Goal: Information Seeking & Learning: Find specific fact

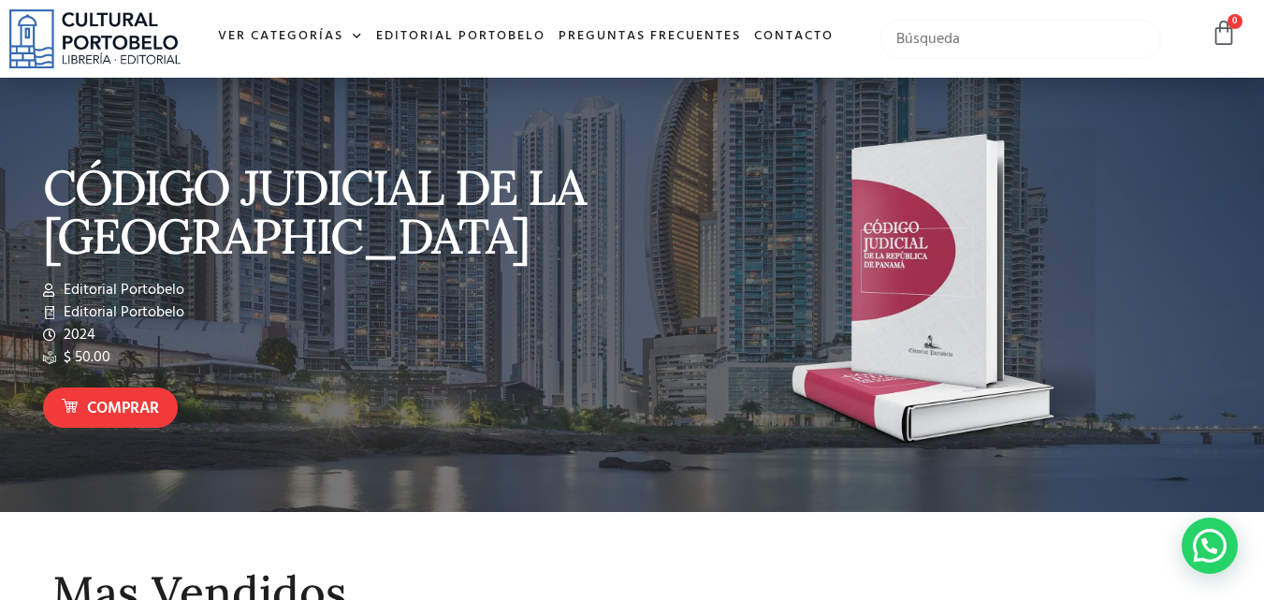
click at [986, 43] on input "text" at bounding box center [1021, 39] width 282 height 39
type input "el principe"
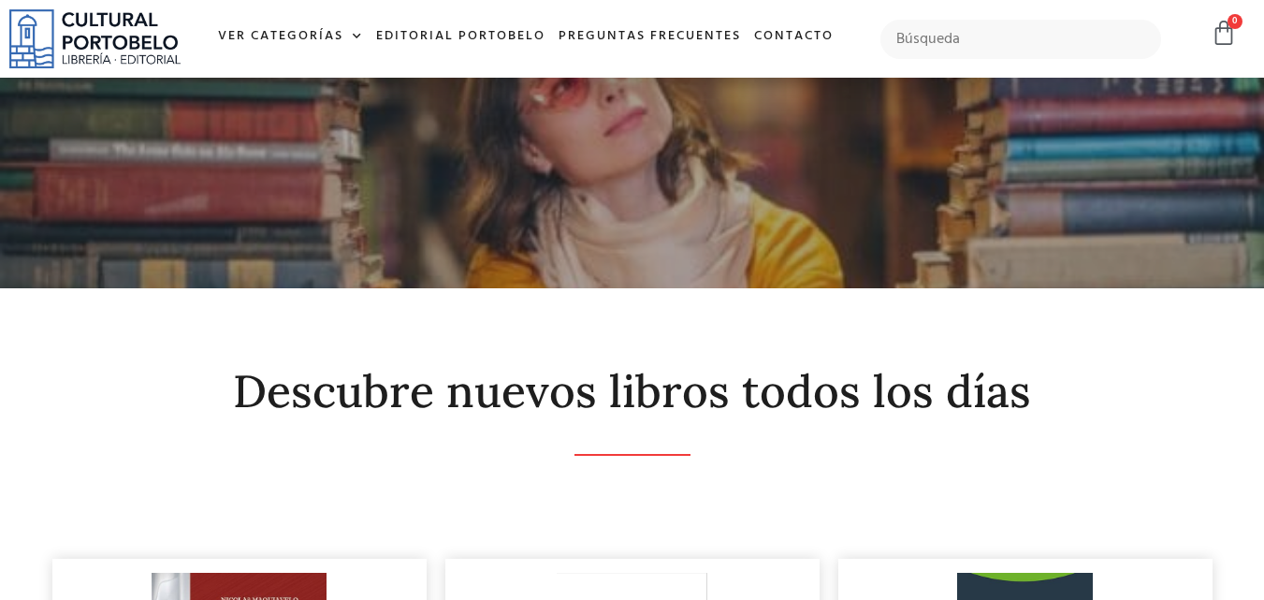
scroll to position [373, 0]
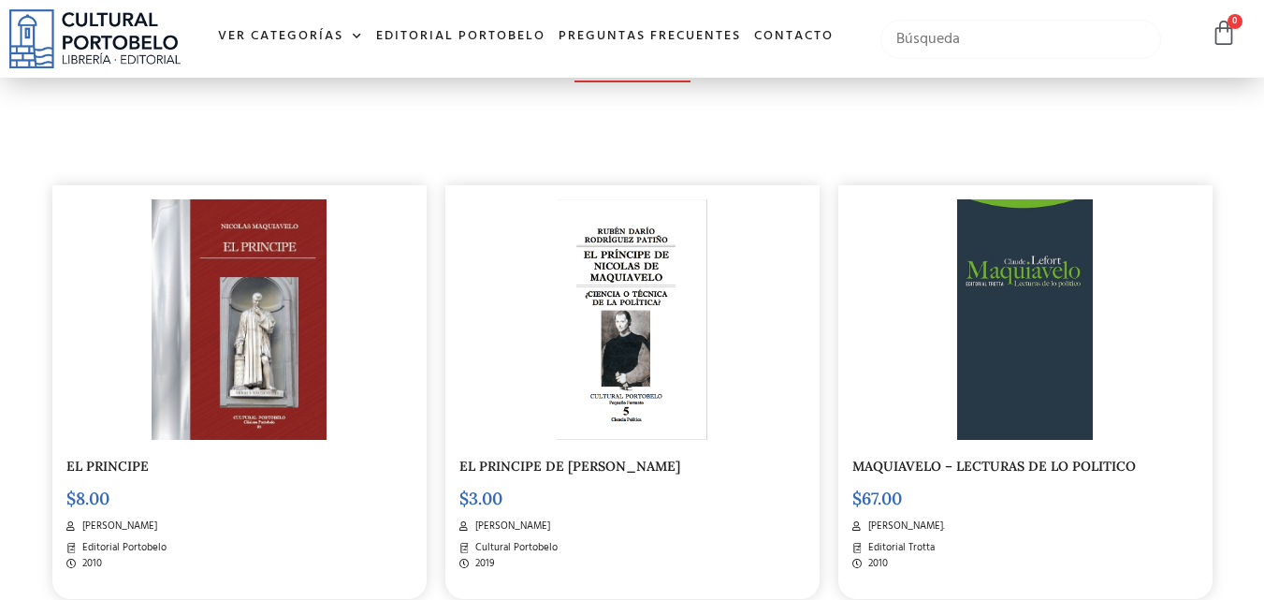
click at [1077, 47] on input "text" at bounding box center [1021, 39] width 282 height 39
type input "l"
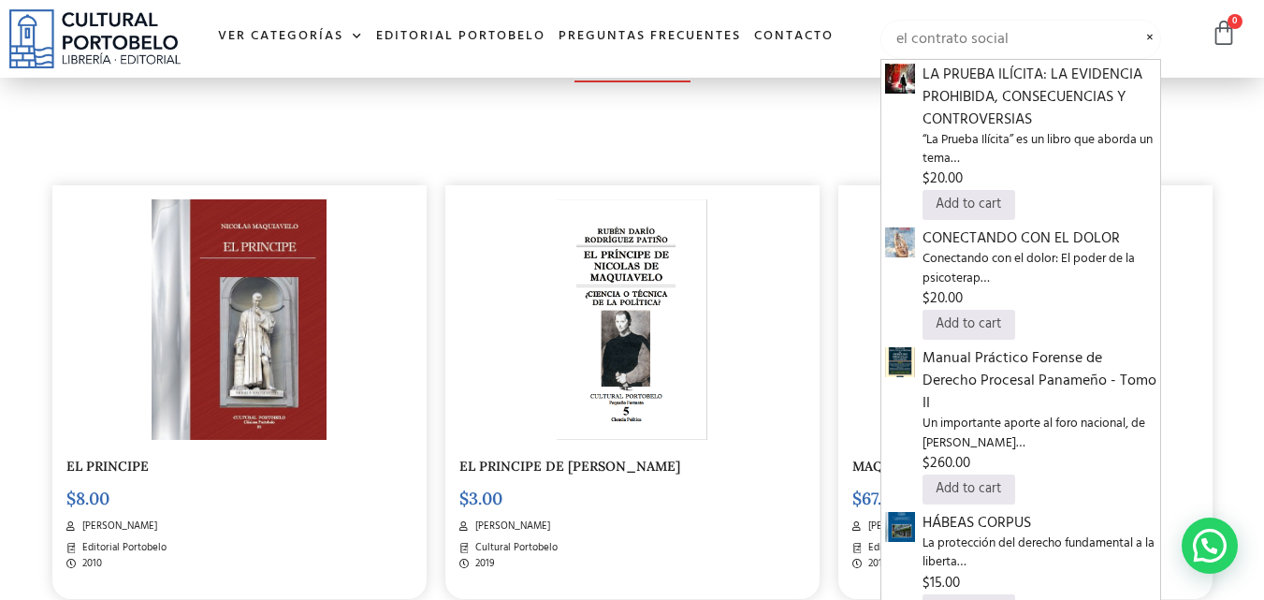
type input "el contrato social"
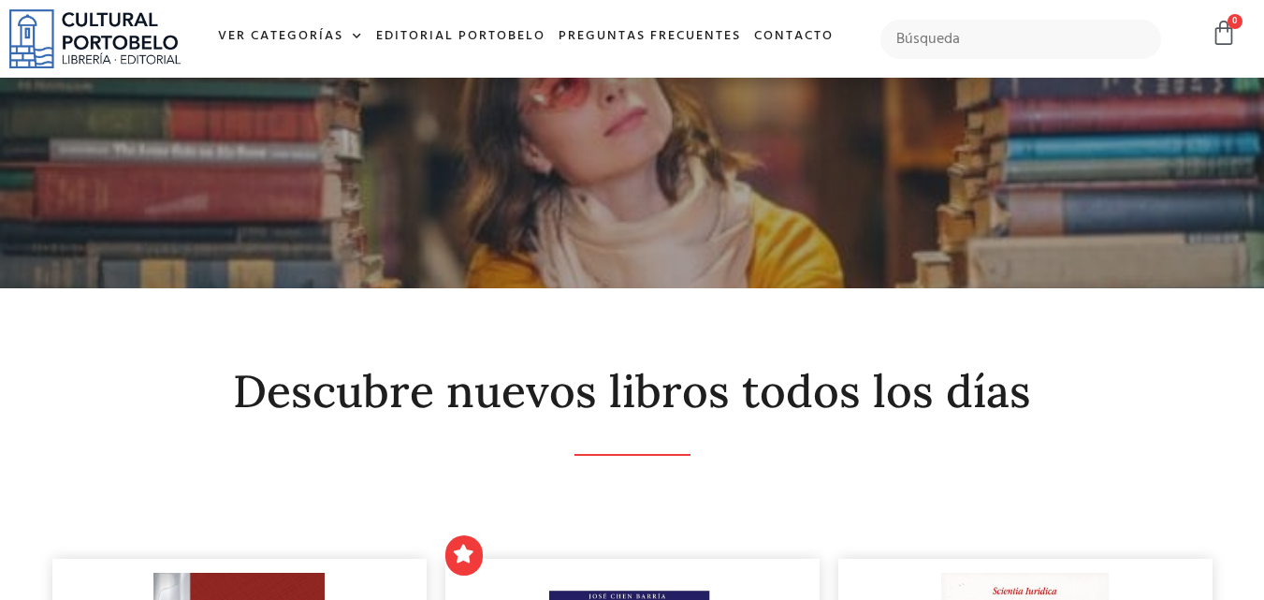
scroll to position [374, 0]
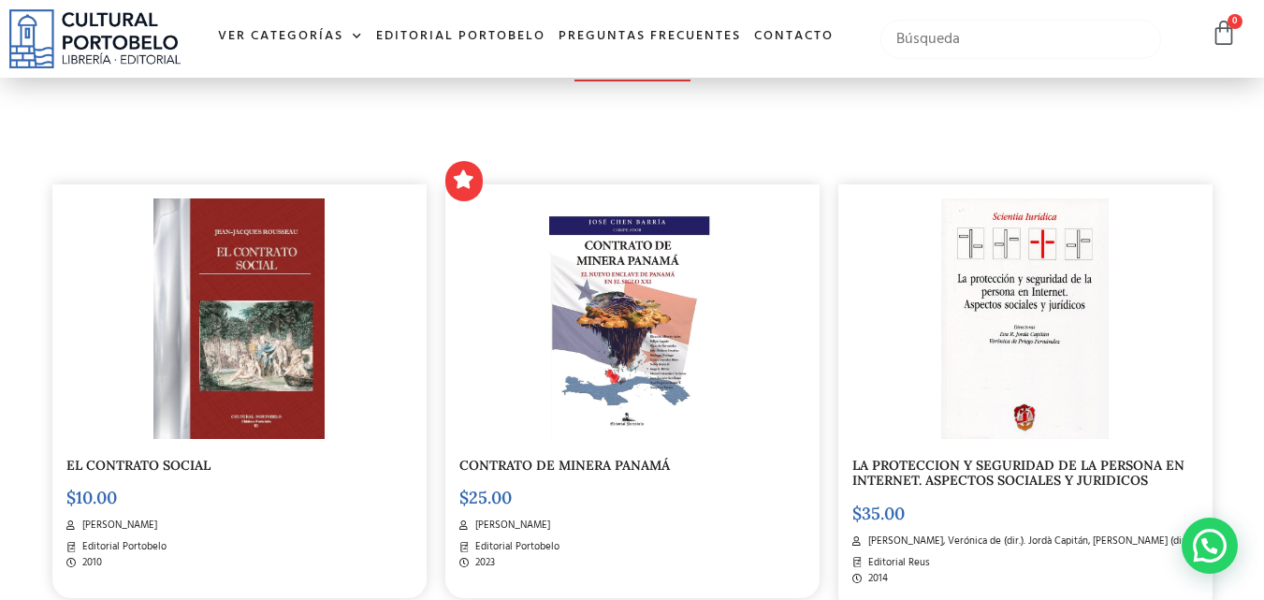
click at [1013, 57] on input "text" at bounding box center [1021, 39] width 282 height 39
type input "dialogos en"
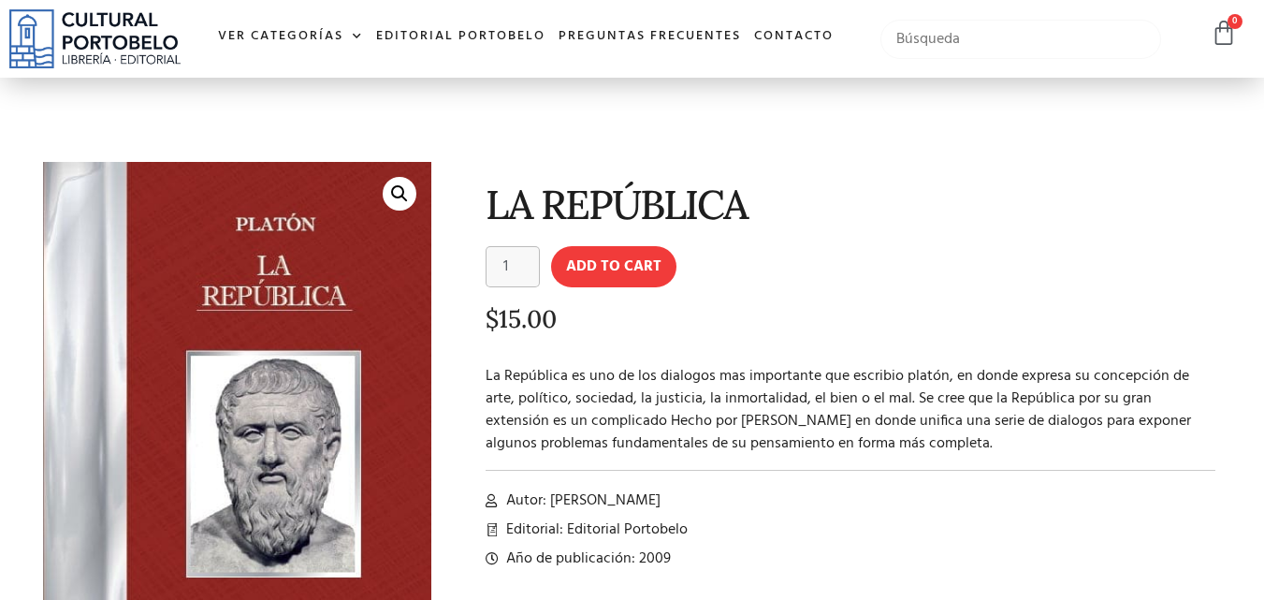
click at [957, 32] on input "text" at bounding box center [1021, 39] width 282 height 39
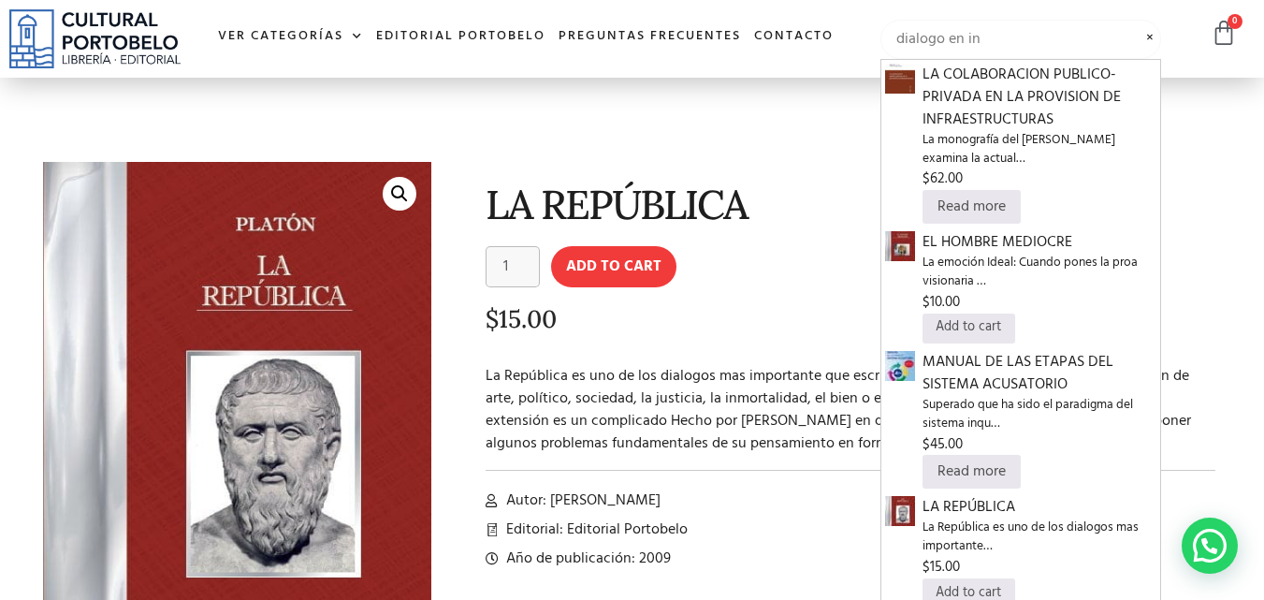
type input "dialogo en in"
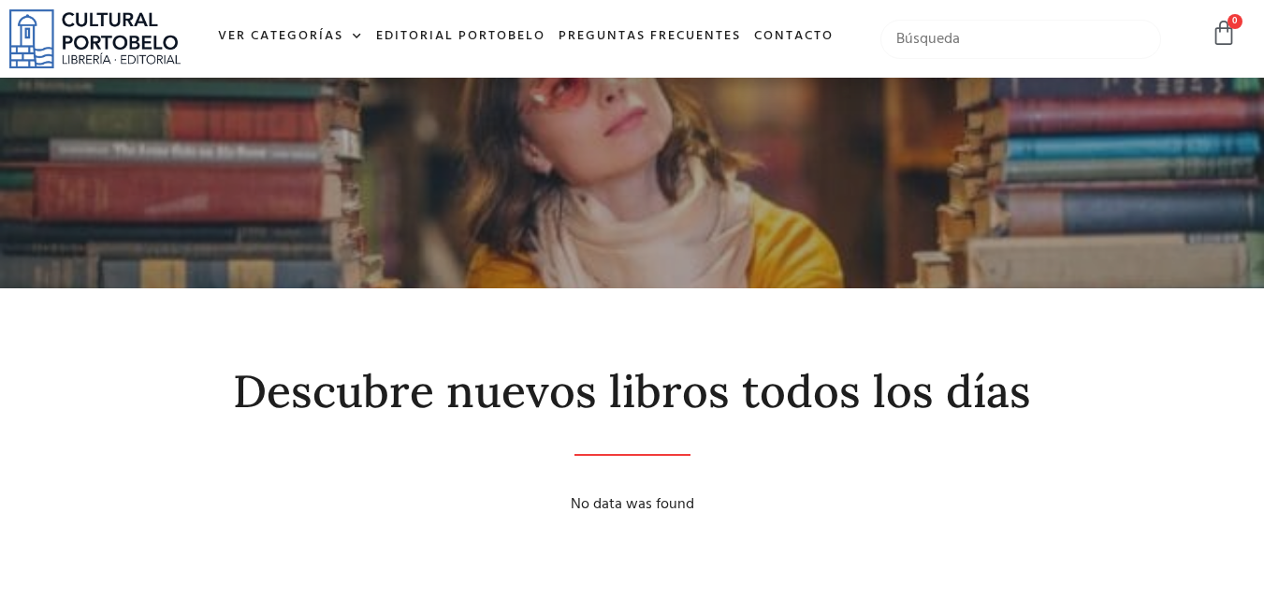
click at [1001, 46] on input "text" at bounding box center [1021, 39] width 282 height 39
type input "dialogo en"
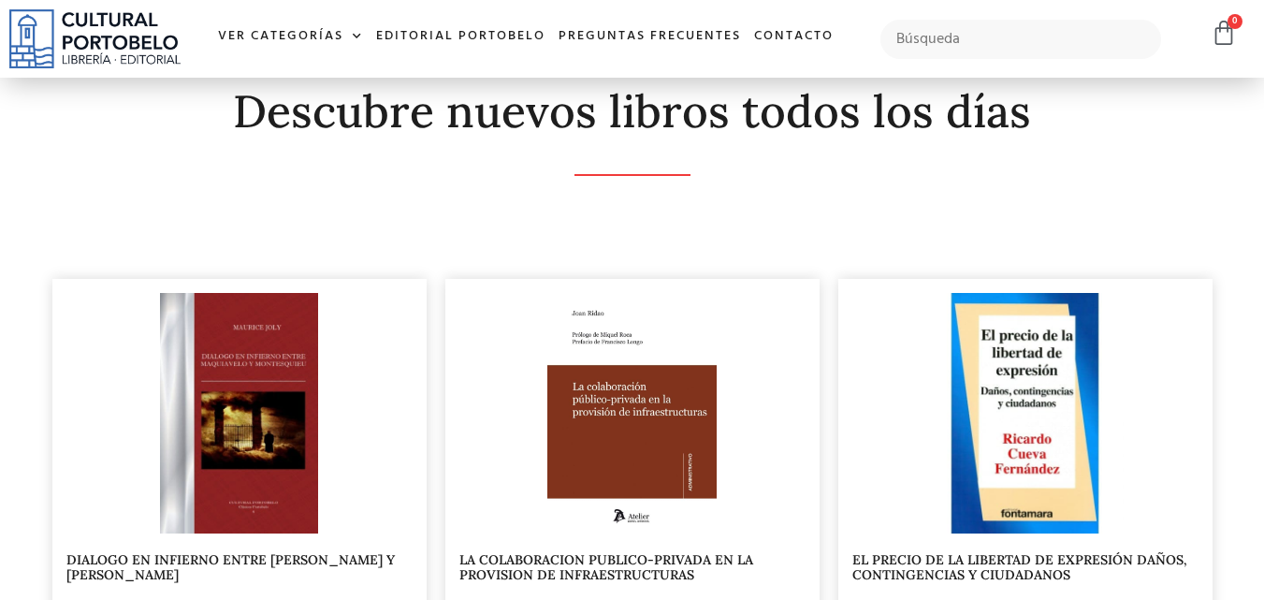
scroll to position [373, 0]
